Goal: Information Seeking & Learning: Find specific fact

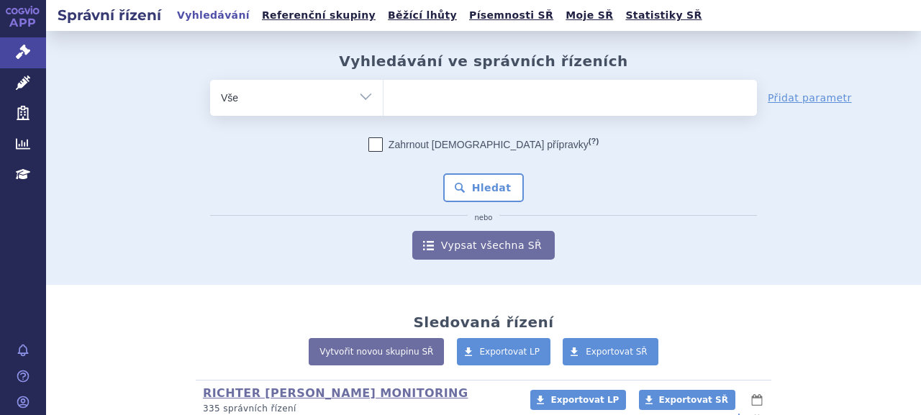
click at [25, 89] on icon at bounding box center [23, 83] width 14 height 14
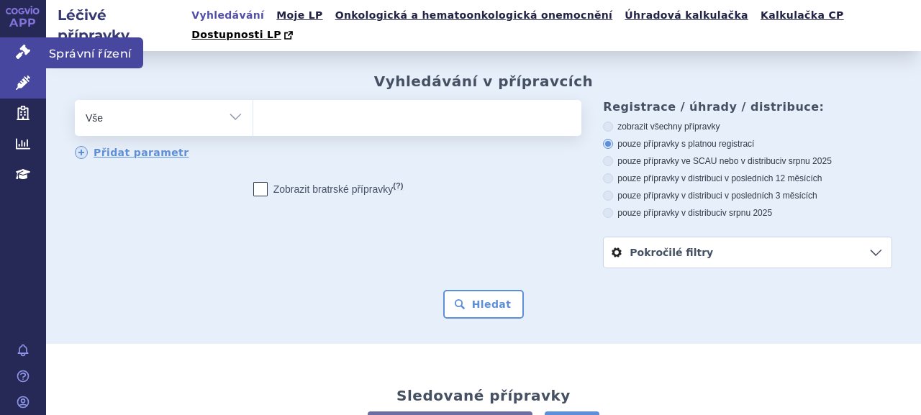
click at [35, 62] on link "Správní řízení" at bounding box center [23, 52] width 46 height 30
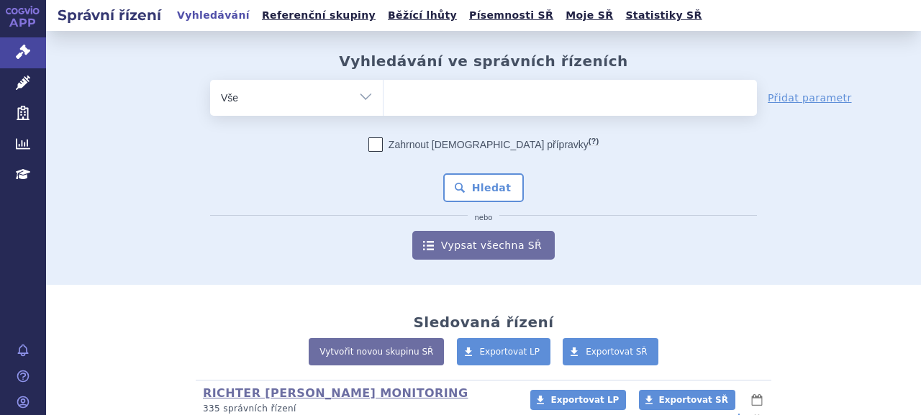
click at [463, 101] on ul at bounding box center [569, 95] width 373 height 30
click at [383, 101] on select at bounding box center [383, 97] width 1 height 36
type input "da"
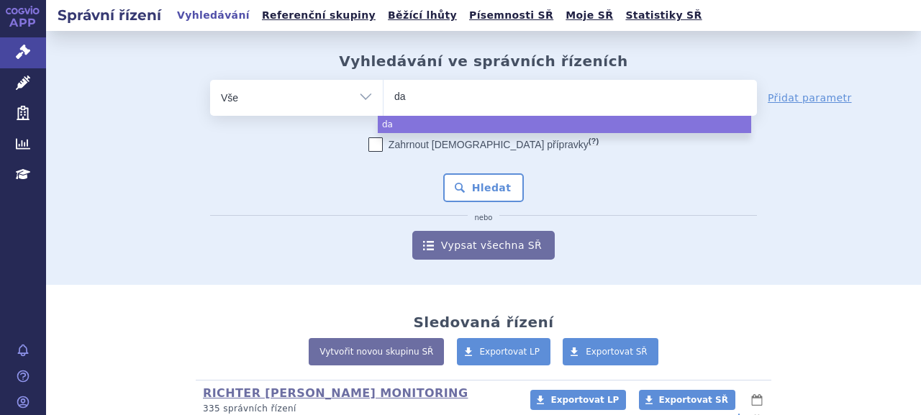
type input "dap"
type input "dapa"
type input "dapagli"
type input "dapaglif"
type input "dapaglifloz"
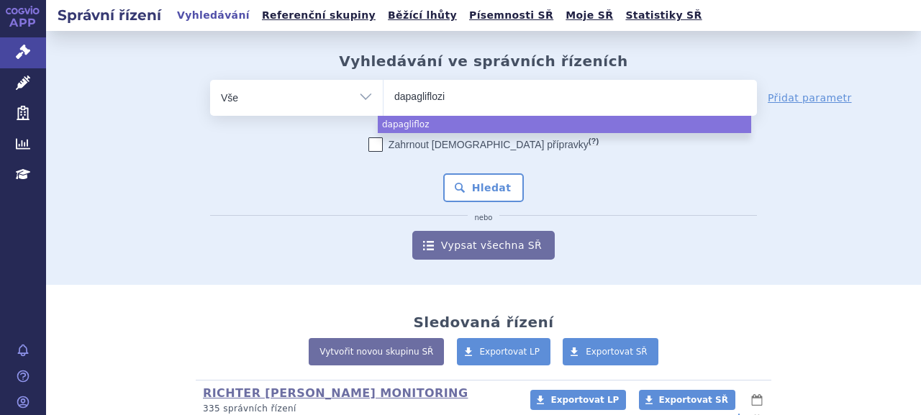
type input "[MEDICAL_DATA]"
select select "[MEDICAL_DATA]"
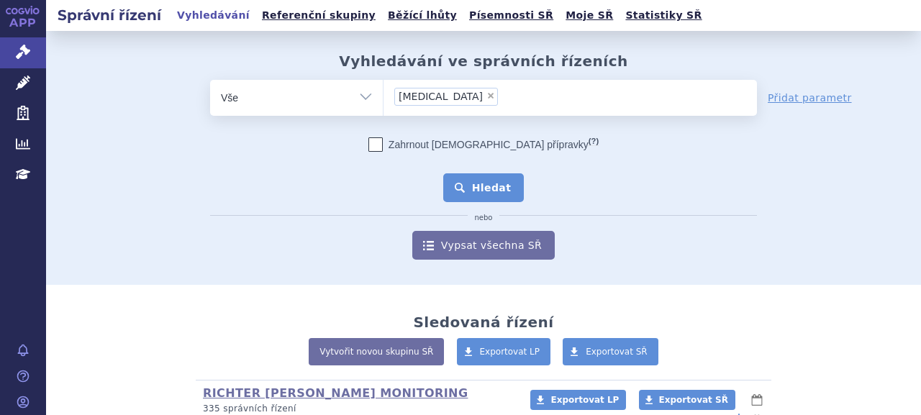
click at [462, 193] on button "Hledat" at bounding box center [483, 187] width 81 height 29
